Goal: Find specific page/section: Find specific page/section

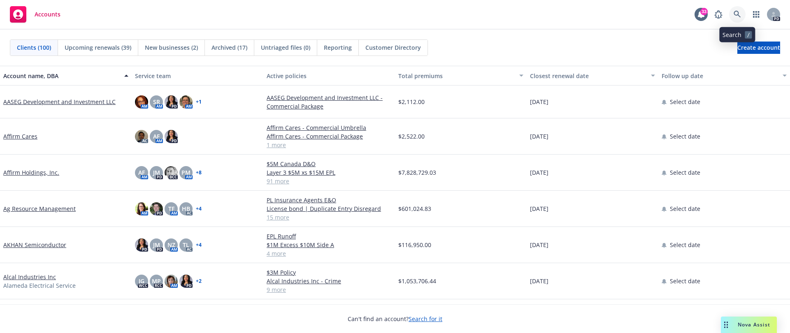
click at [737, 16] on icon at bounding box center [737, 14] width 7 height 7
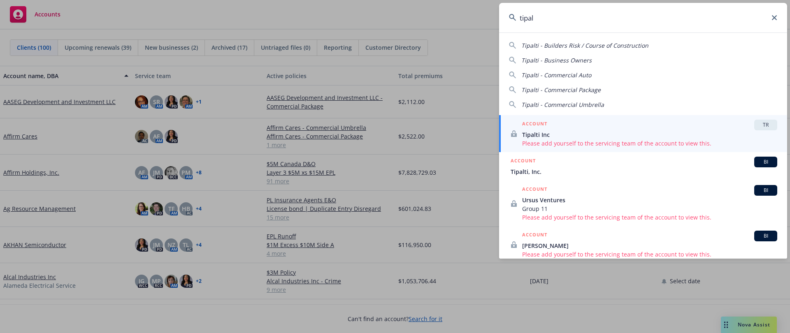
type input "tipal"
click at [644, 135] on span "Tipalti Inc" at bounding box center [649, 134] width 255 height 9
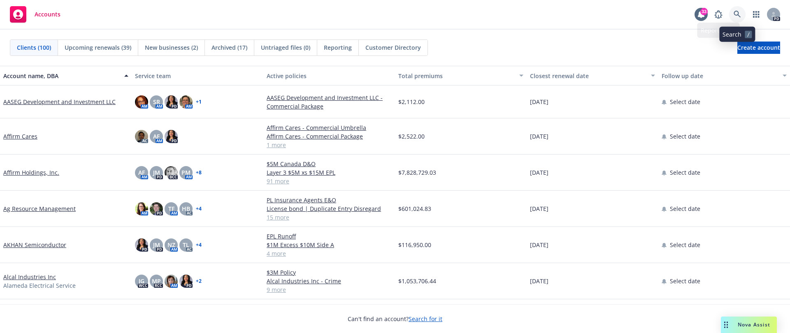
click at [736, 14] on icon at bounding box center [737, 14] width 7 height 7
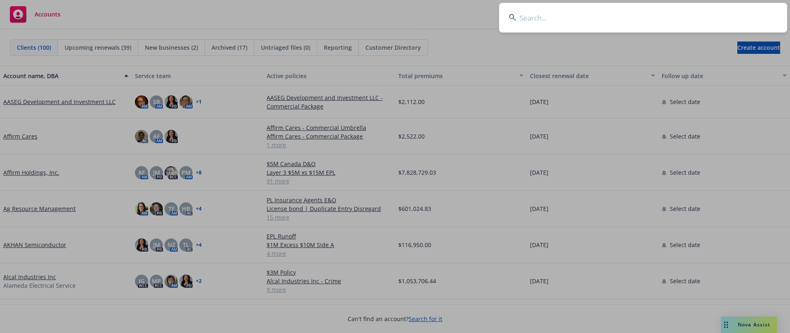
click at [544, 13] on input at bounding box center [643, 18] width 288 height 30
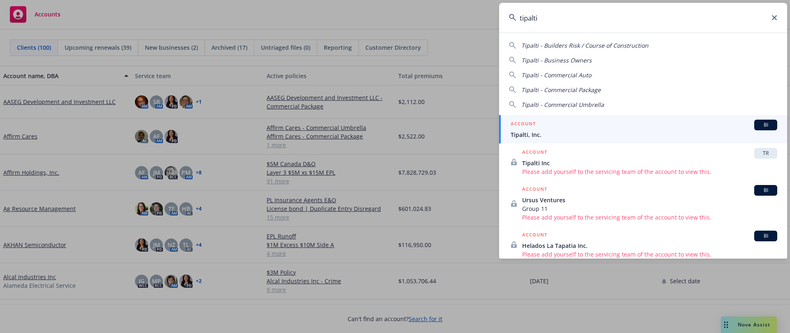
type input "tipalti"
click at [598, 135] on span "Tipalti, Inc." at bounding box center [644, 134] width 267 height 9
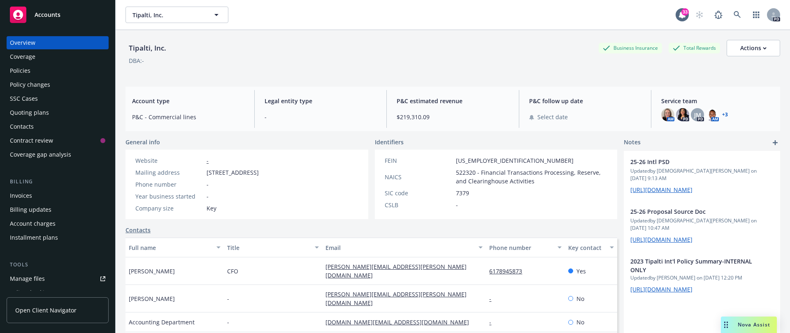
click at [722, 114] on link "+ 3" at bounding box center [725, 114] width 6 height 5
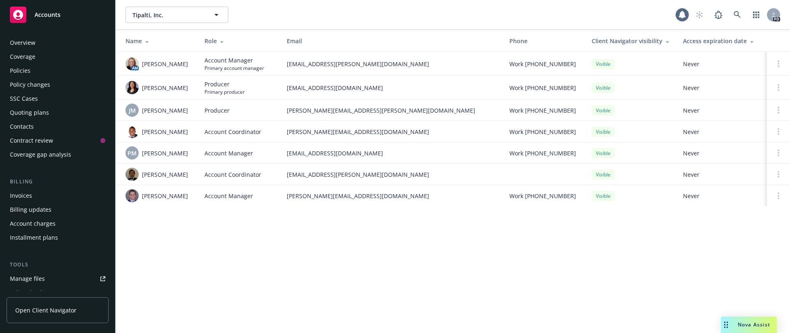
scroll to position [203, 0]
